Goal: Information Seeking & Learning: Learn about a topic

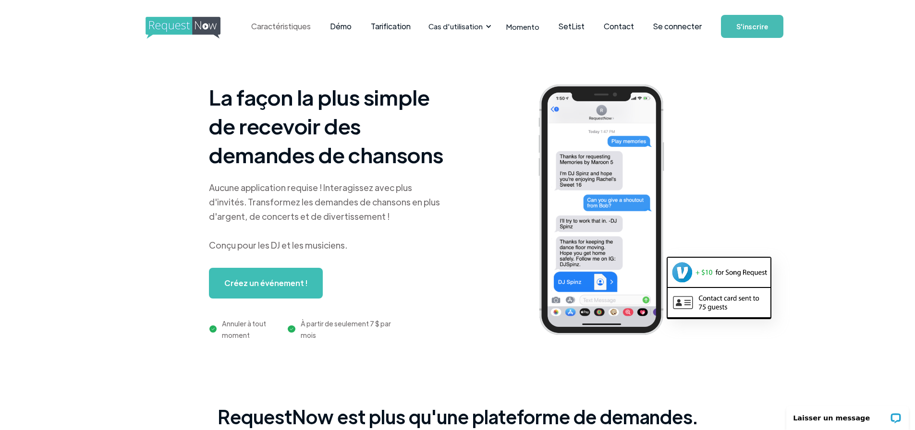
click at [282, 26] on font "Caractéristiques" at bounding box center [281, 26] width 60 height 10
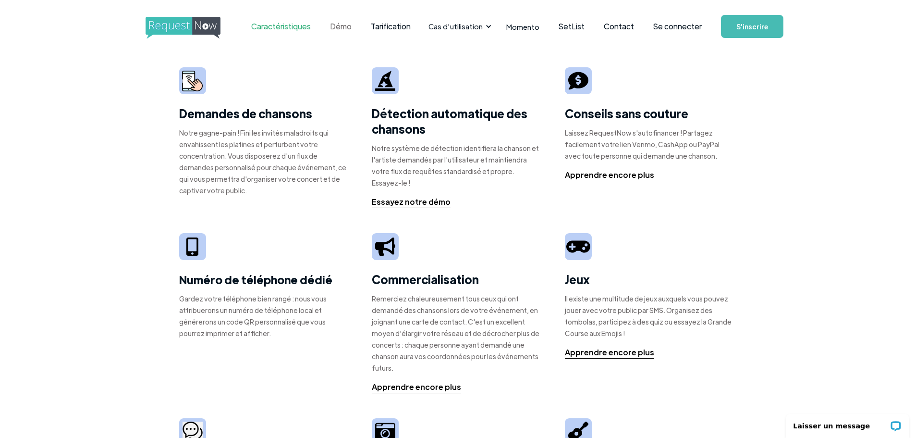
click at [333, 25] on font "Démo" at bounding box center [341, 26] width 22 height 10
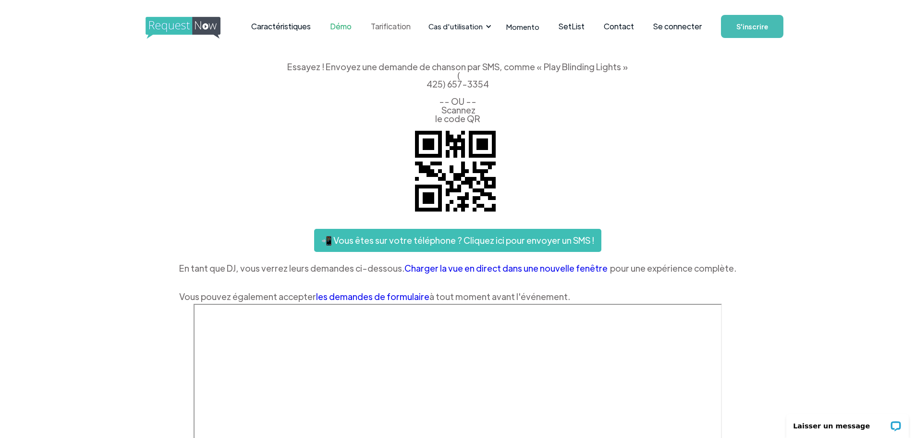
click at [381, 20] on link "Tarification" at bounding box center [390, 27] width 59 height 30
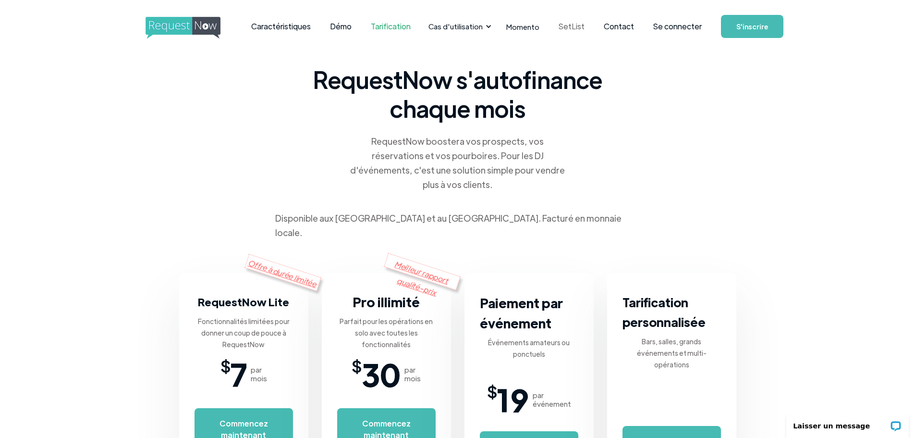
click at [566, 27] on font "SetList" at bounding box center [572, 26] width 26 height 10
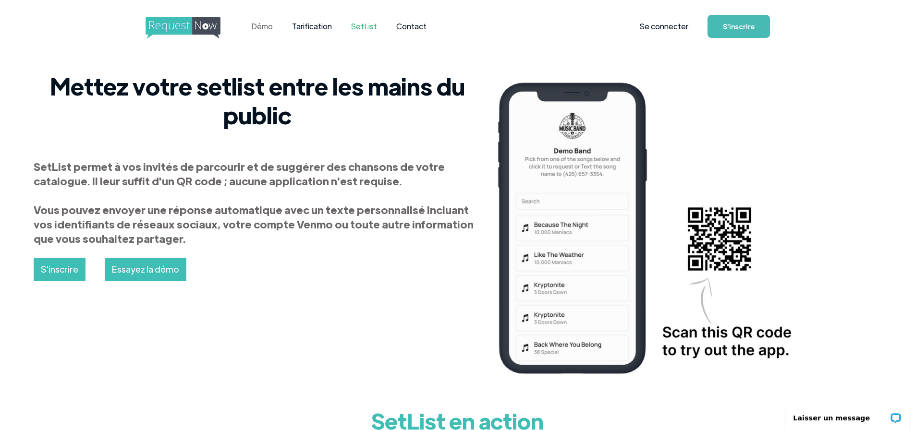
click at [269, 26] on font "Démo" at bounding box center [262, 26] width 22 height 10
